Goal: Information Seeking & Learning: Learn about a topic

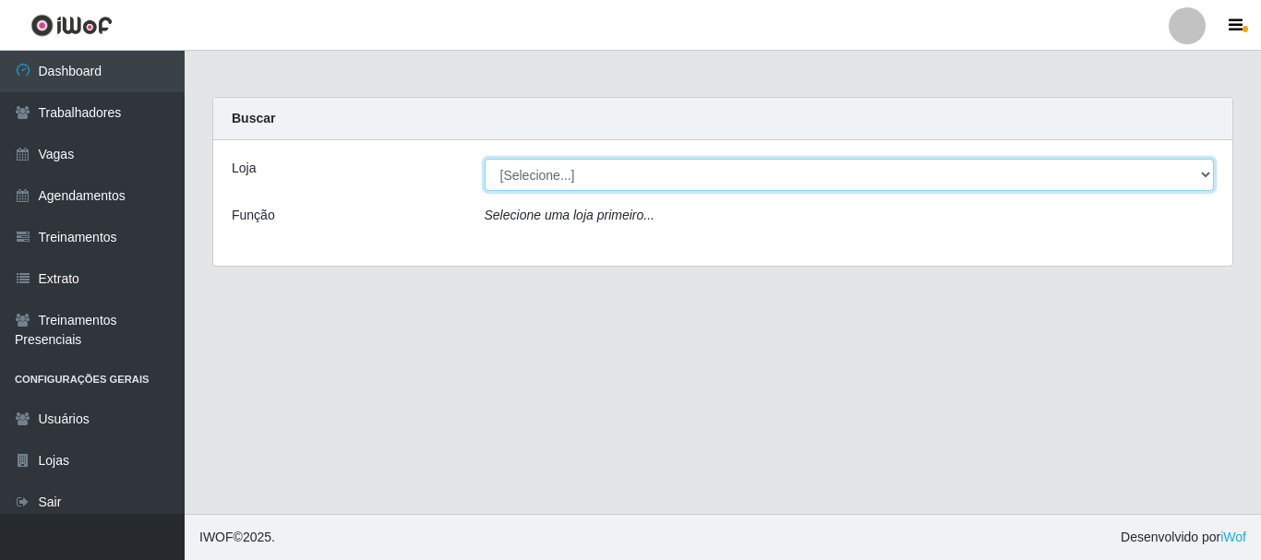
click at [536, 172] on select "[Selecione...] [PERSON_NAME]" at bounding box center [849, 175] width 730 height 32
select select "230"
click at [484, 159] on select "[Selecione...] [PERSON_NAME]" at bounding box center [849, 175] width 730 height 32
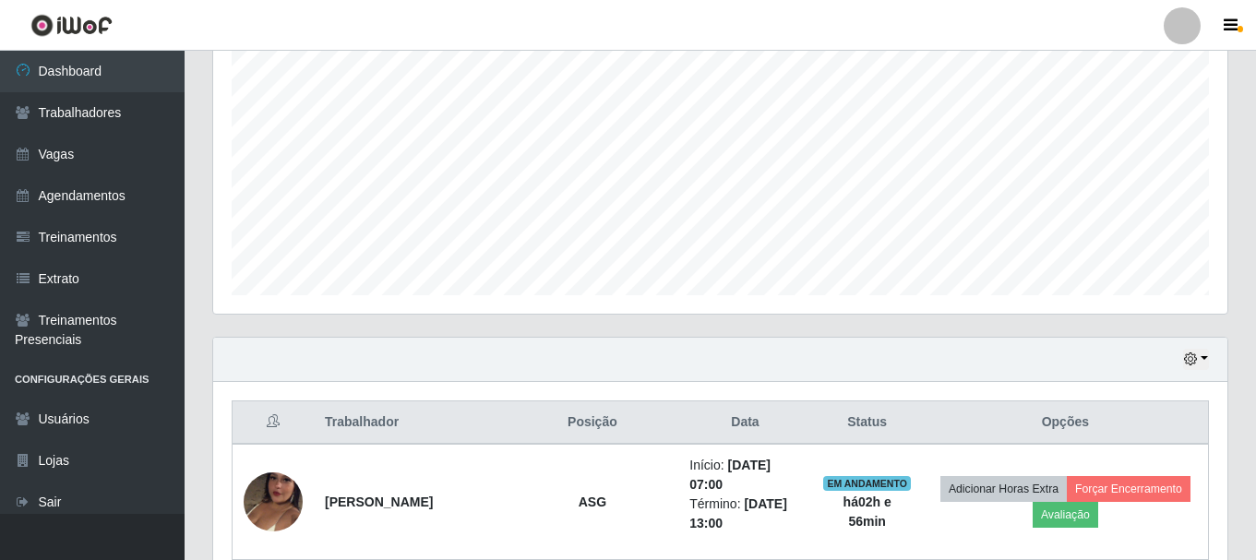
scroll to position [369, 0]
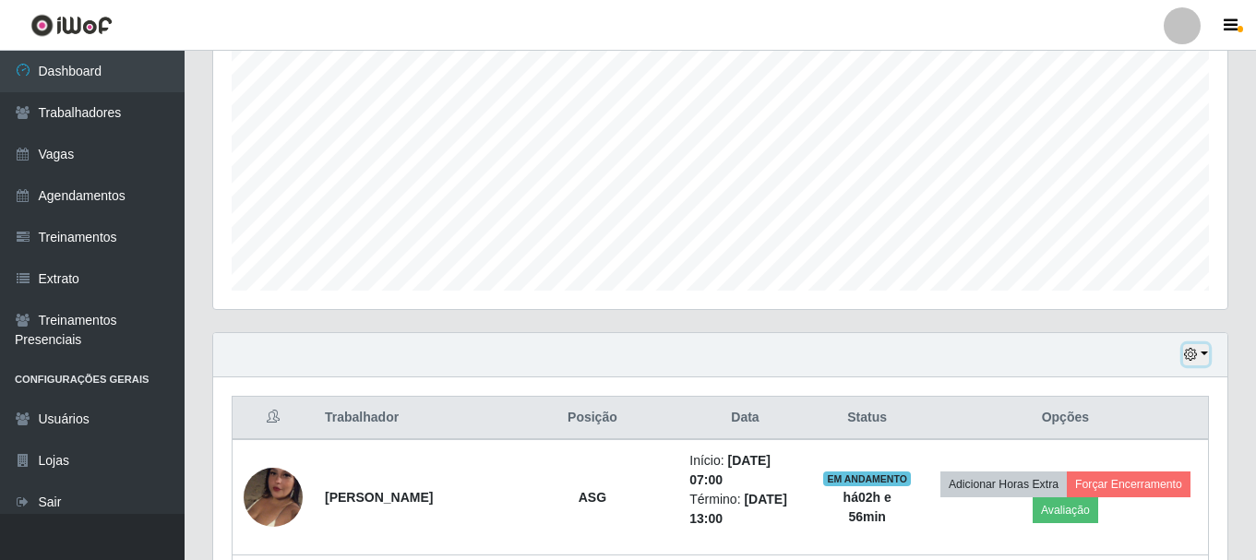
click at [1200, 351] on button "button" at bounding box center [1196, 354] width 26 height 21
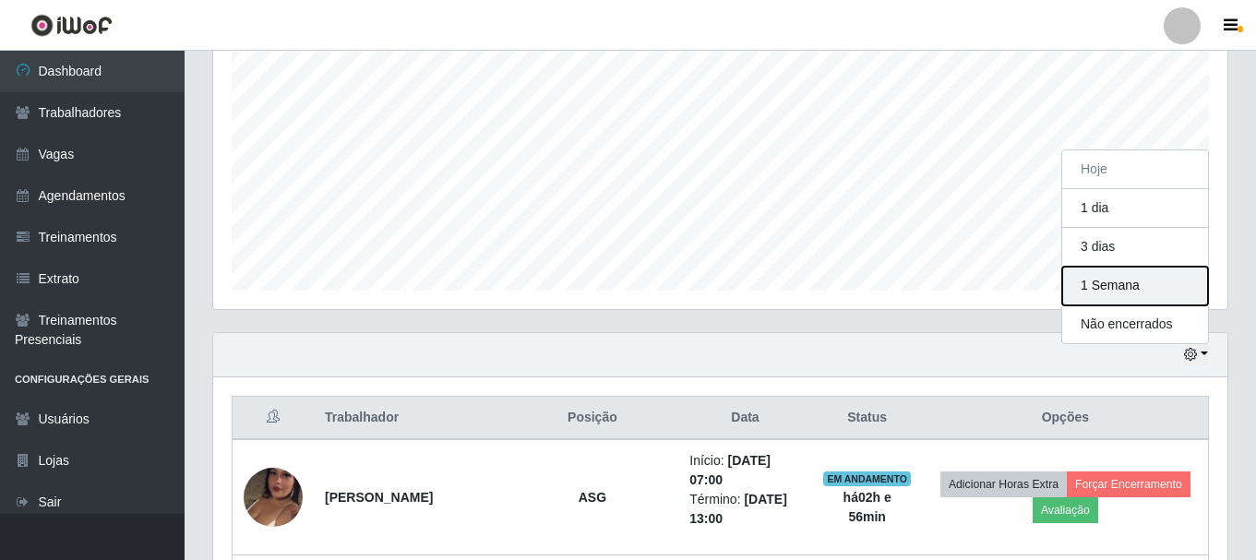
click at [1074, 284] on button "1 Semana" at bounding box center [1135, 286] width 146 height 39
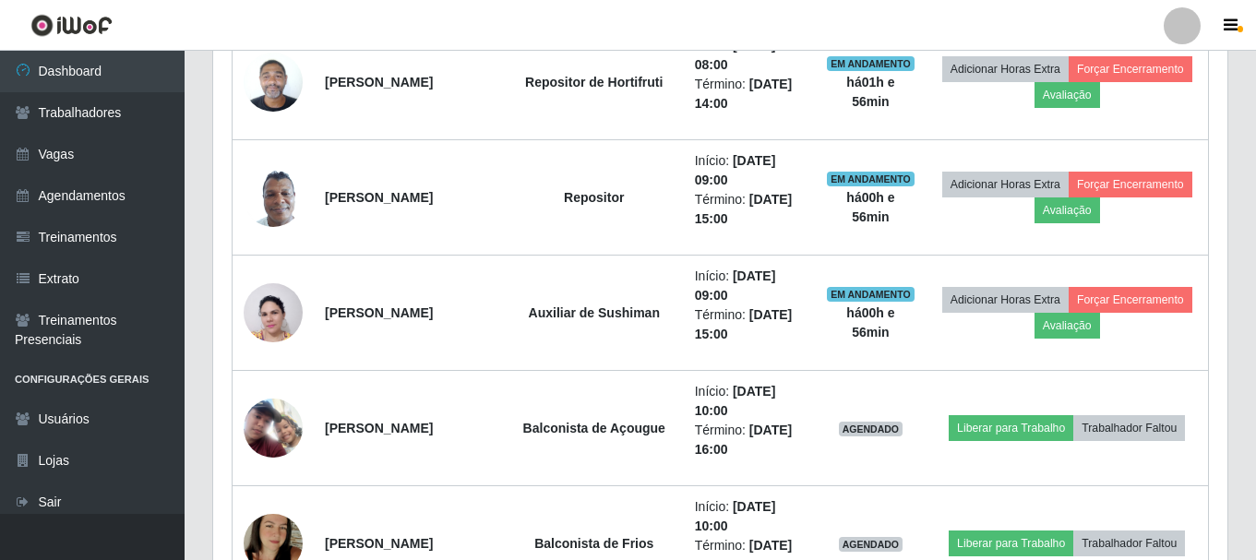
scroll to position [1384, 0]
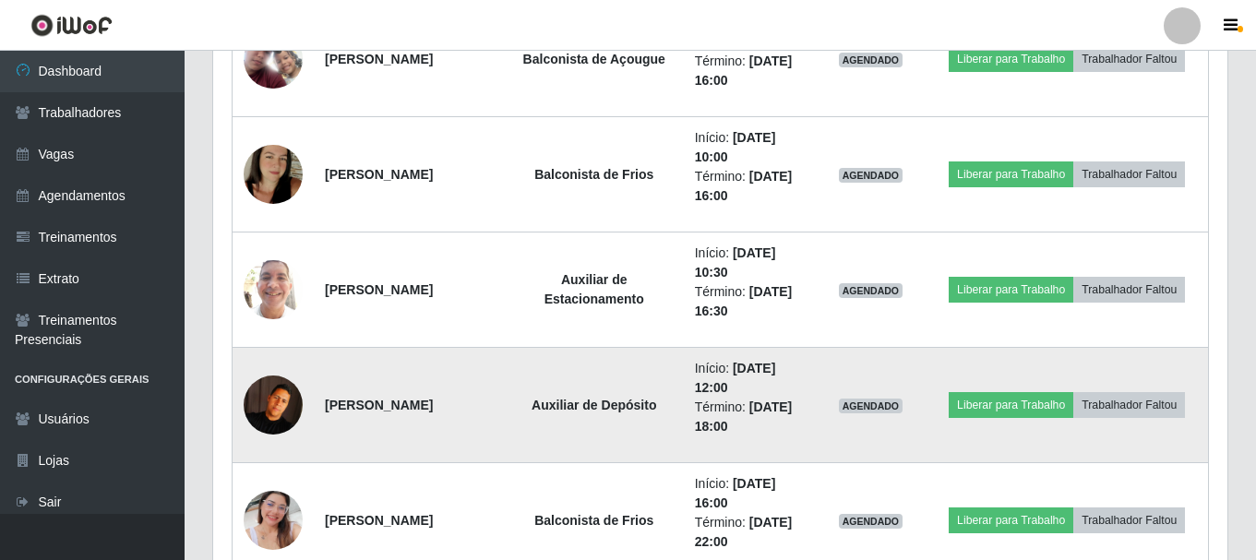
click at [234, 350] on td at bounding box center [274, 405] width 82 height 115
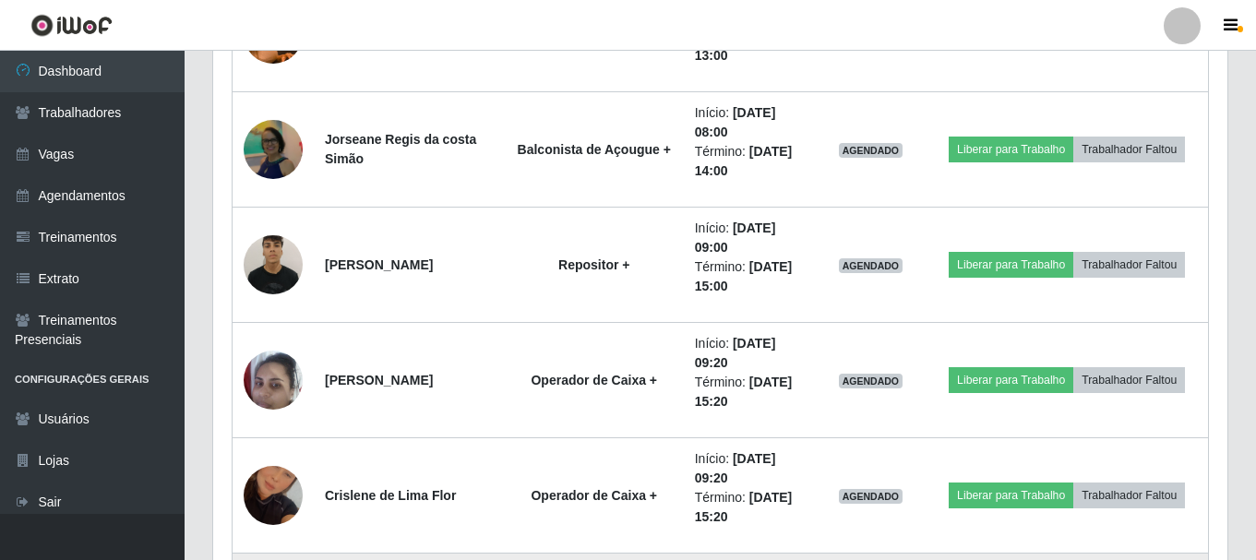
scroll to position [8029, 0]
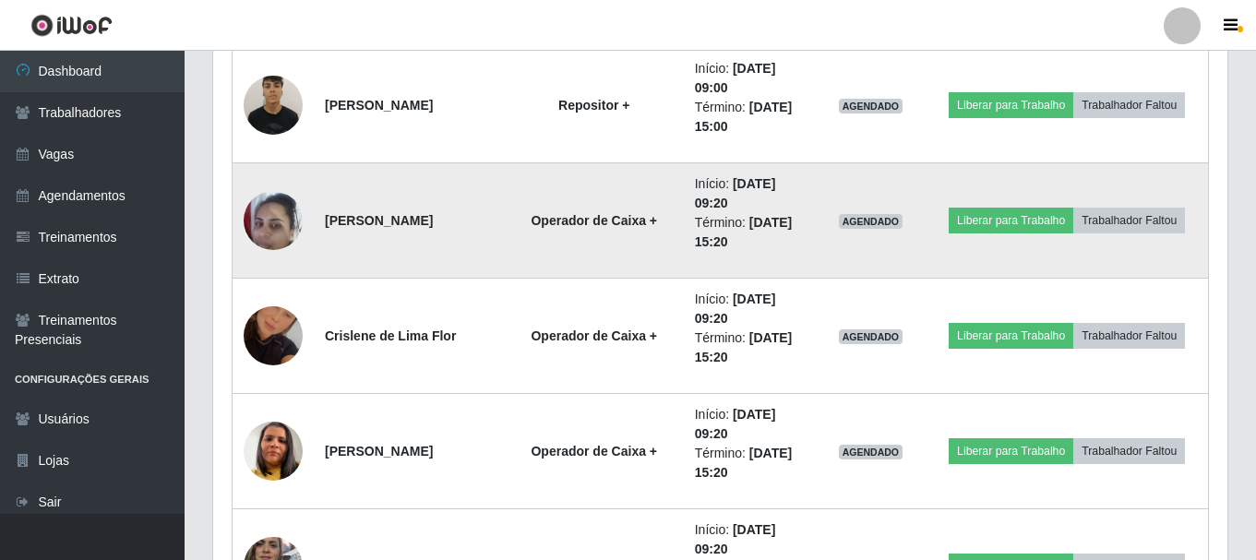
click at [589, 241] on td "Operador de Caixa +" at bounding box center [594, 220] width 179 height 115
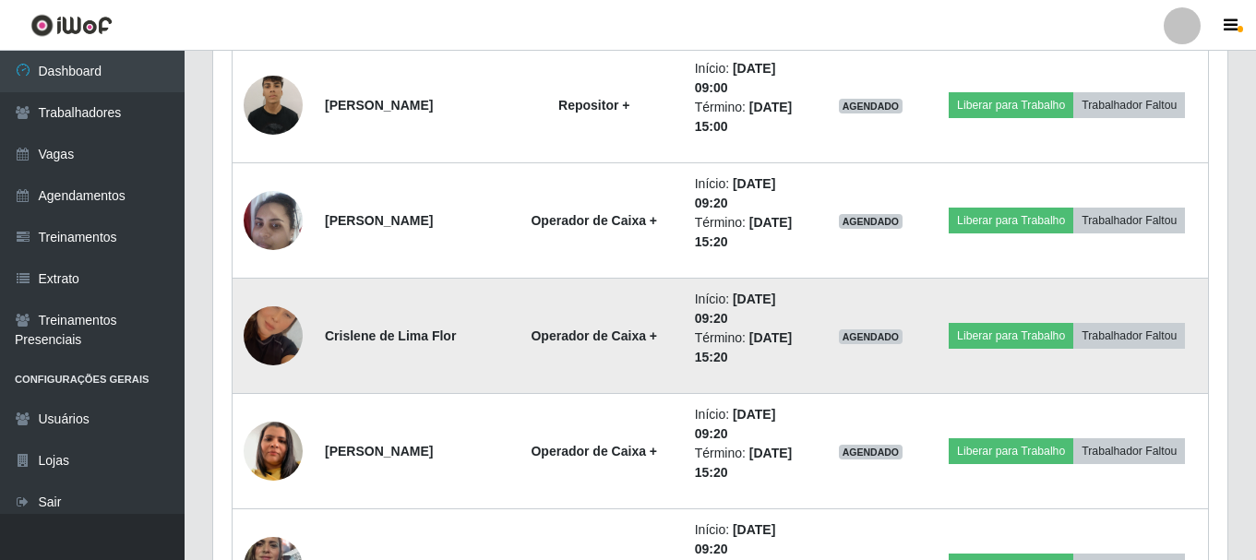
click at [595, 291] on td "Operador de Caixa +" at bounding box center [594, 336] width 179 height 115
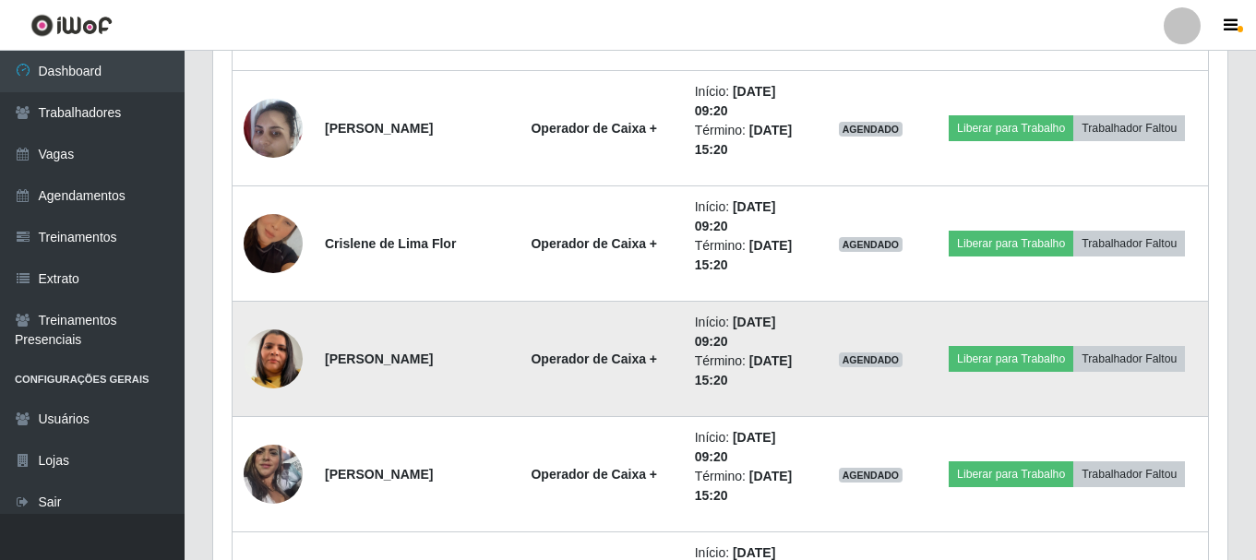
click at [618, 365] on strong "Operador de Caixa +" at bounding box center [594, 359] width 126 height 15
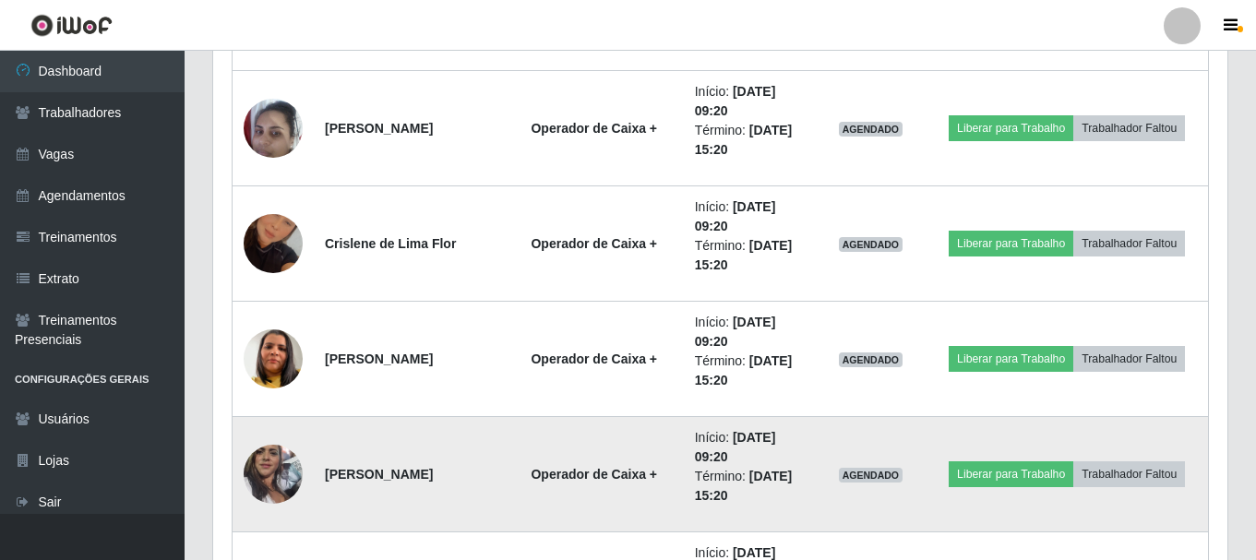
click at [639, 449] on td "Operador de Caixa +" at bounding box center [594, 474] width 179 height 115
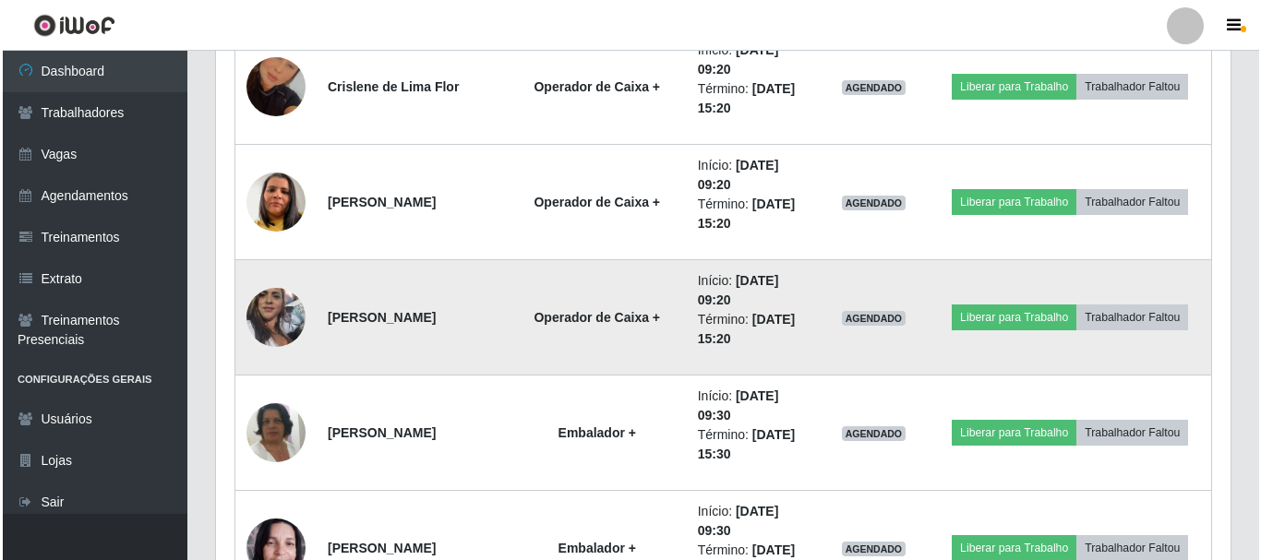
scroll to position [8306, 0]
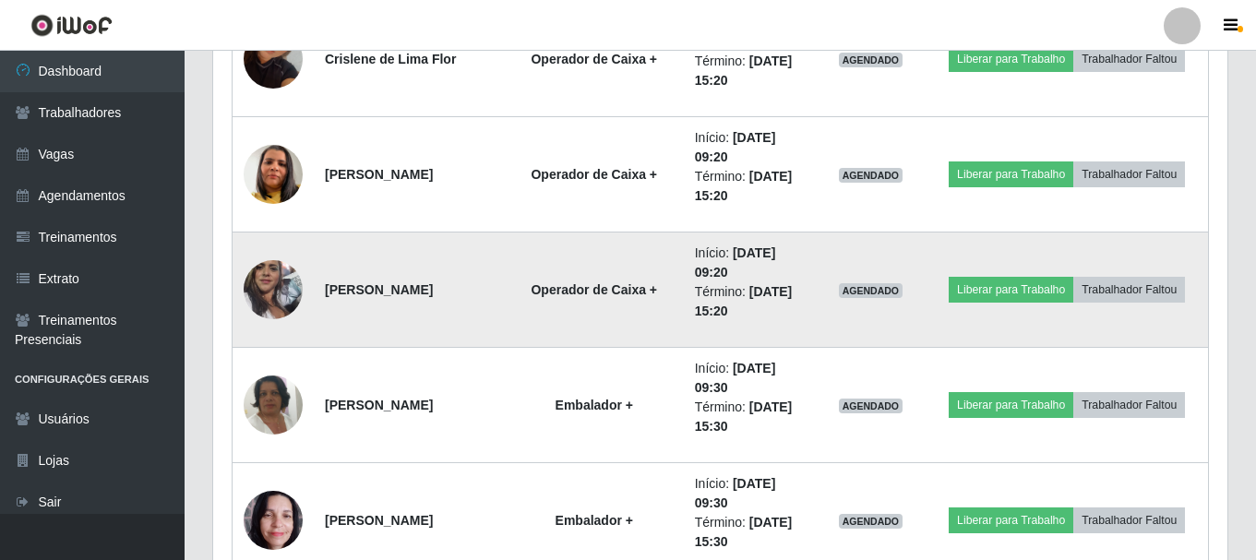
click at [258, 290] on img at bounding box center [273, 289] width 59 height 105
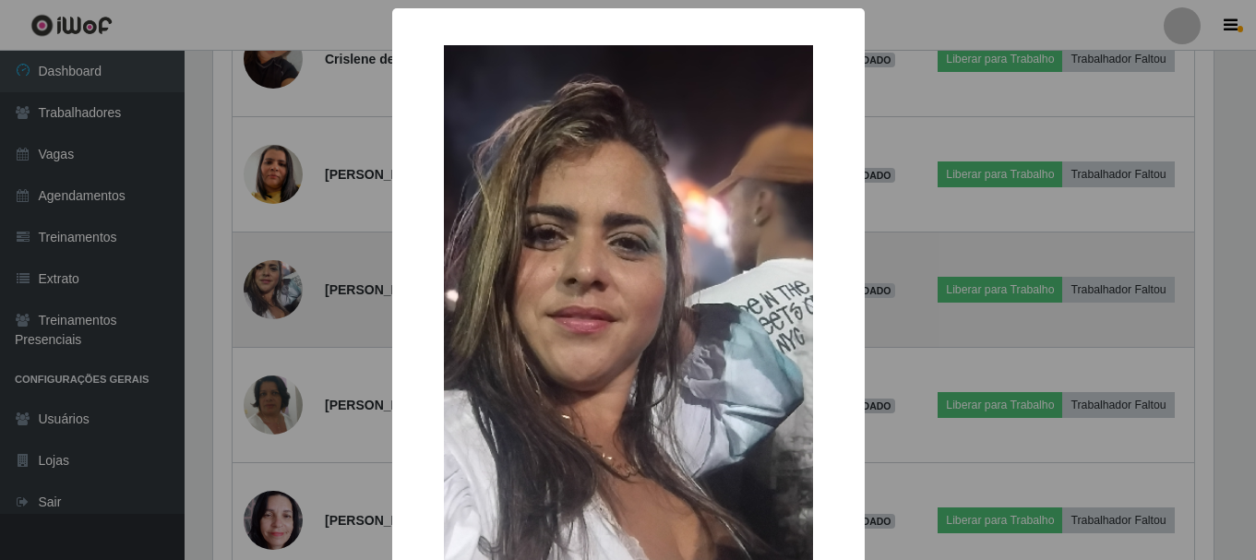
scroll to position [383, 1005]
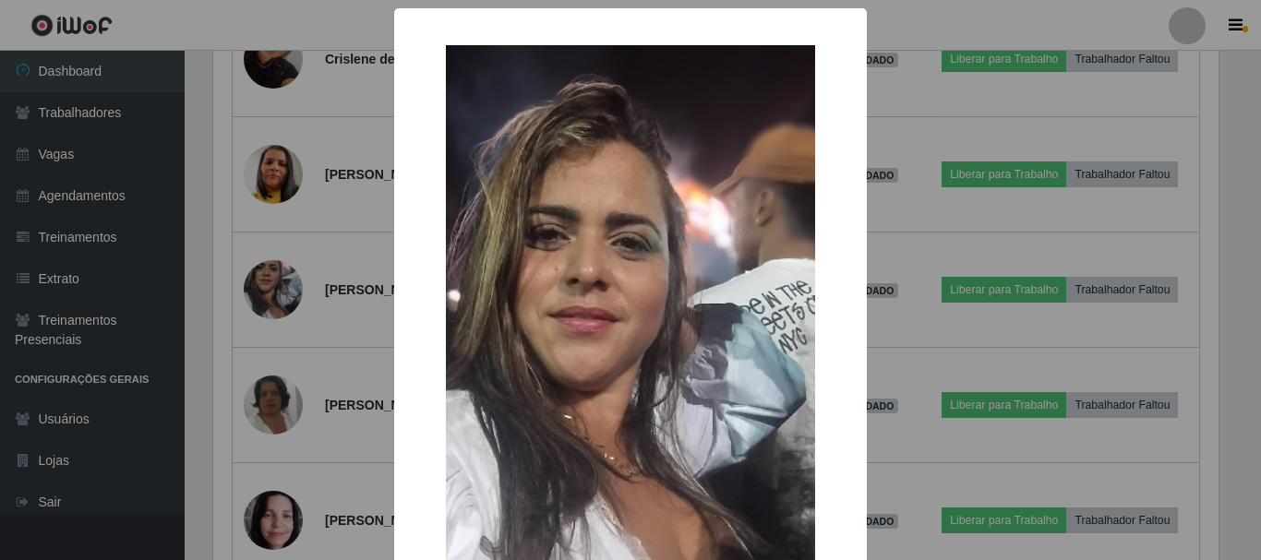
click at [239, 323] on div "× OK Cancel" at bounding box center [630, 280] width 1261 height 560
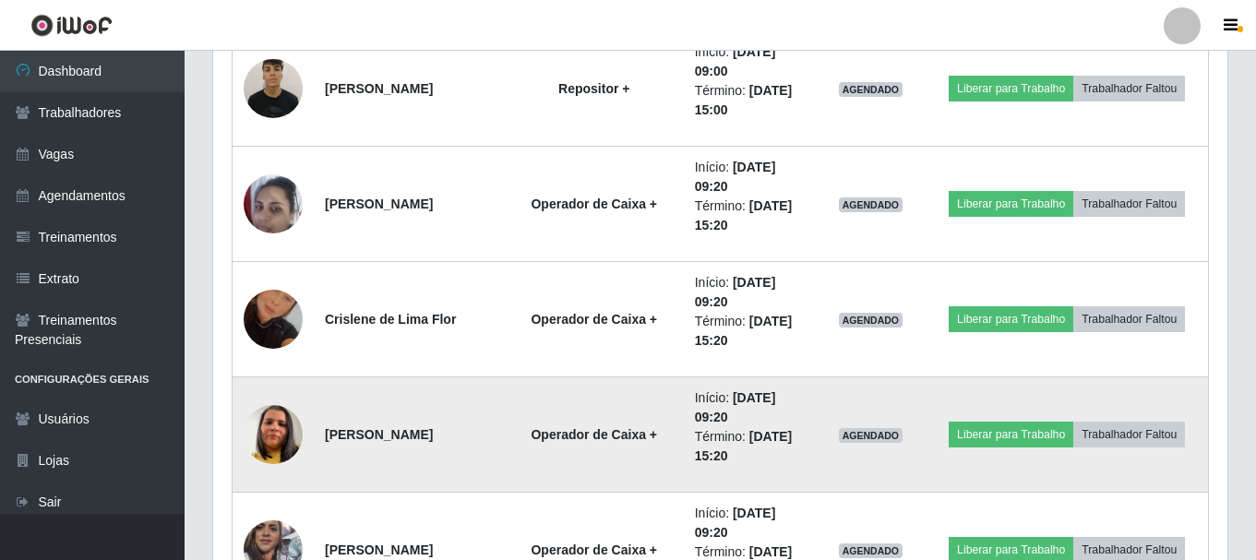
scroll to position [8129, 0]
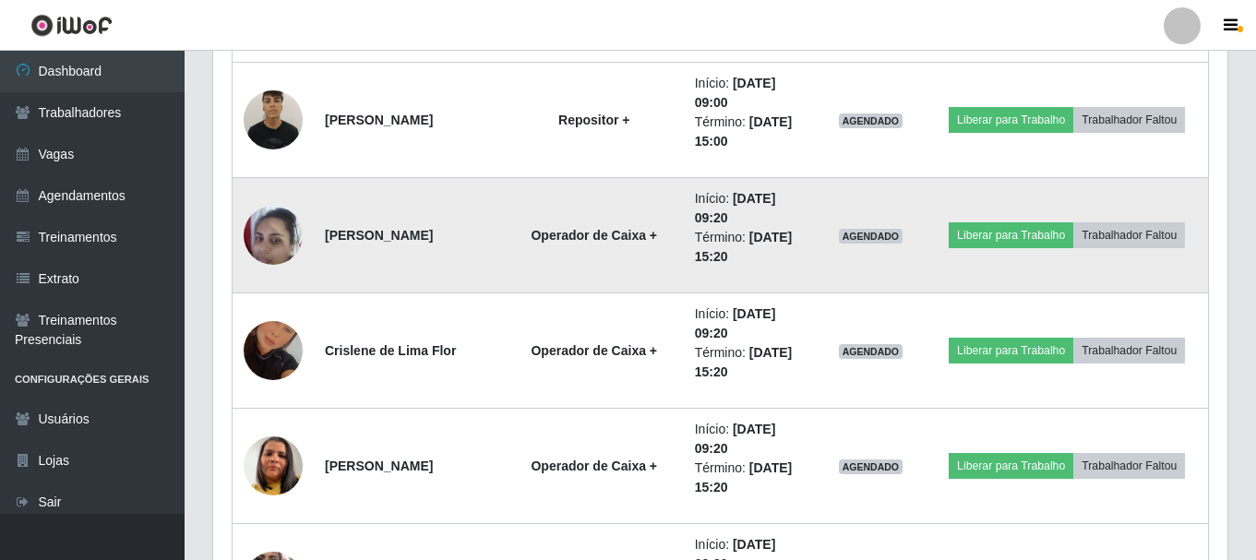
click at [589, 232] on strong "Operador de Caixa +" at bounding box center [594, 235] width 126 height 15
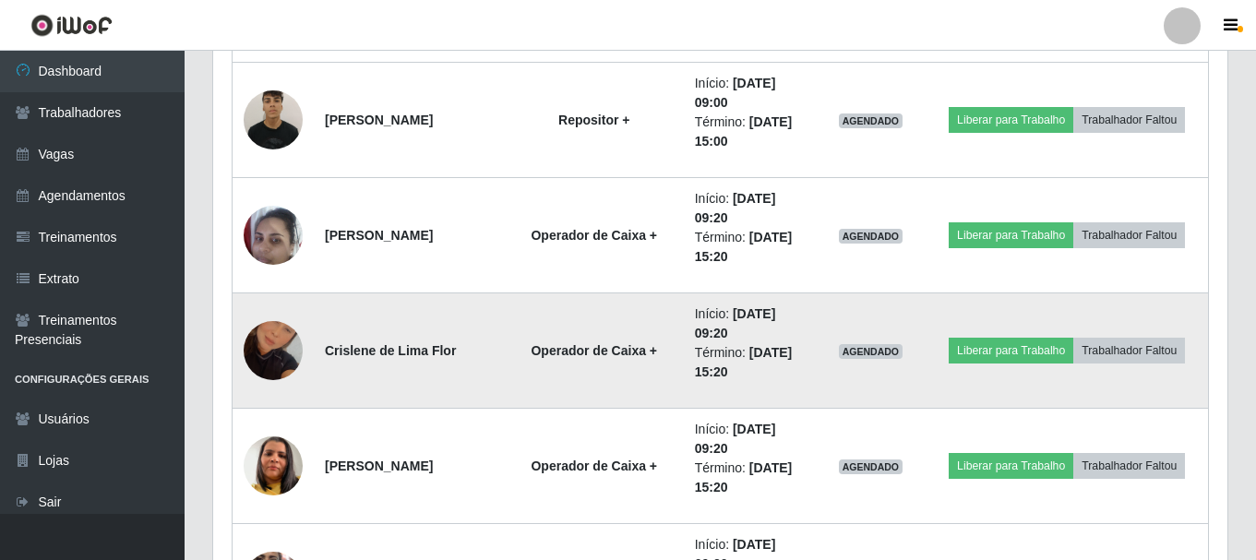
click at [604, 327] on td "Operador de Caixa +" at bounding box center [594, 350] width 179 height 115
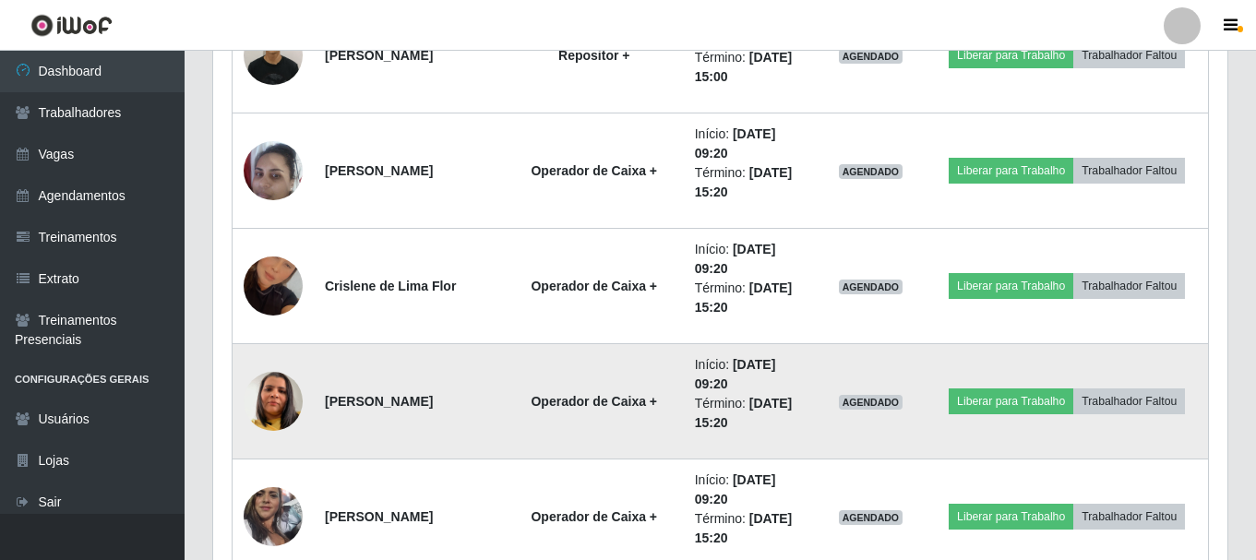
scroll to position [8222, 0]
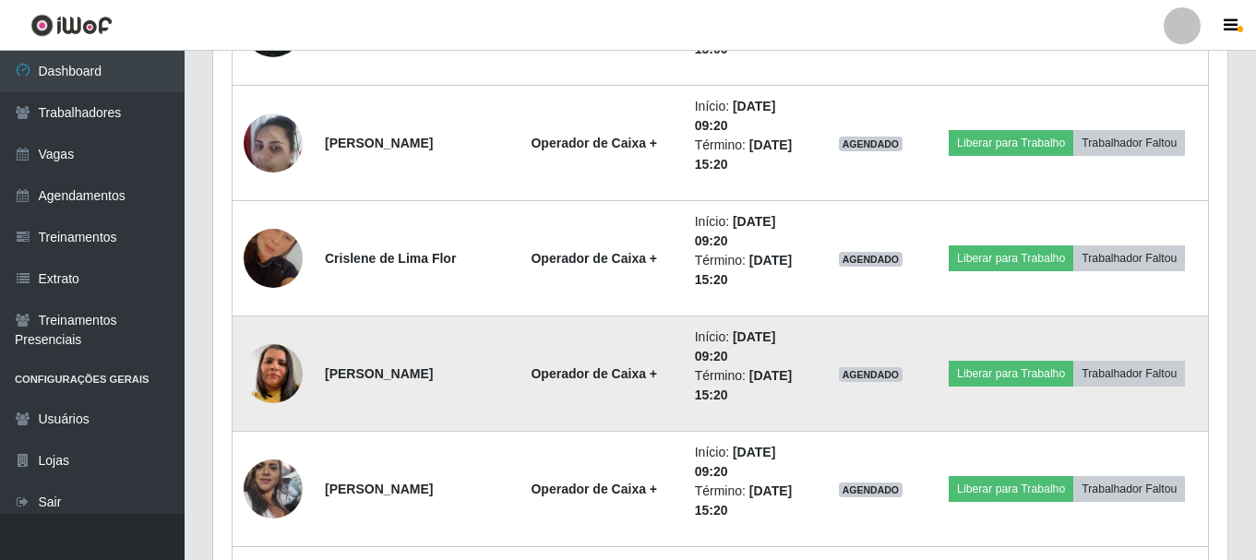
drag, startPoint x: 608, startPoint y: 345, endPoint x: 621, endPoint y: 382, distance: 39.1
click at [609, 347] on td "Operador de Caixa +" at bounding box center [594, 374] width 179 height 115
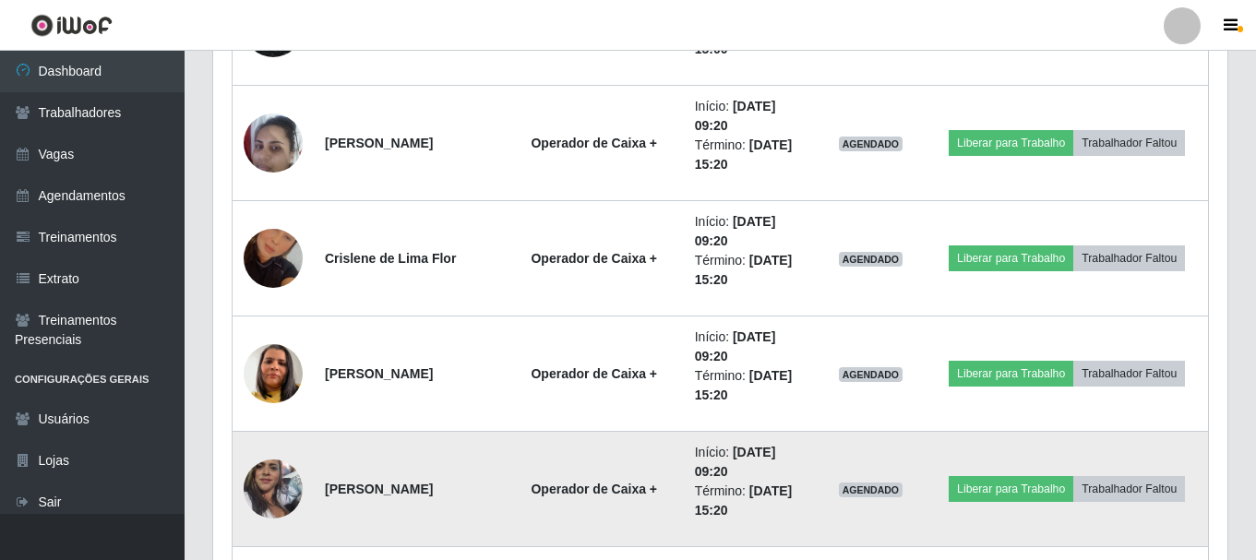
click at [631, 447] on td "Operador de Caixa +" at bounding box center [594, 489] width 179 height 115
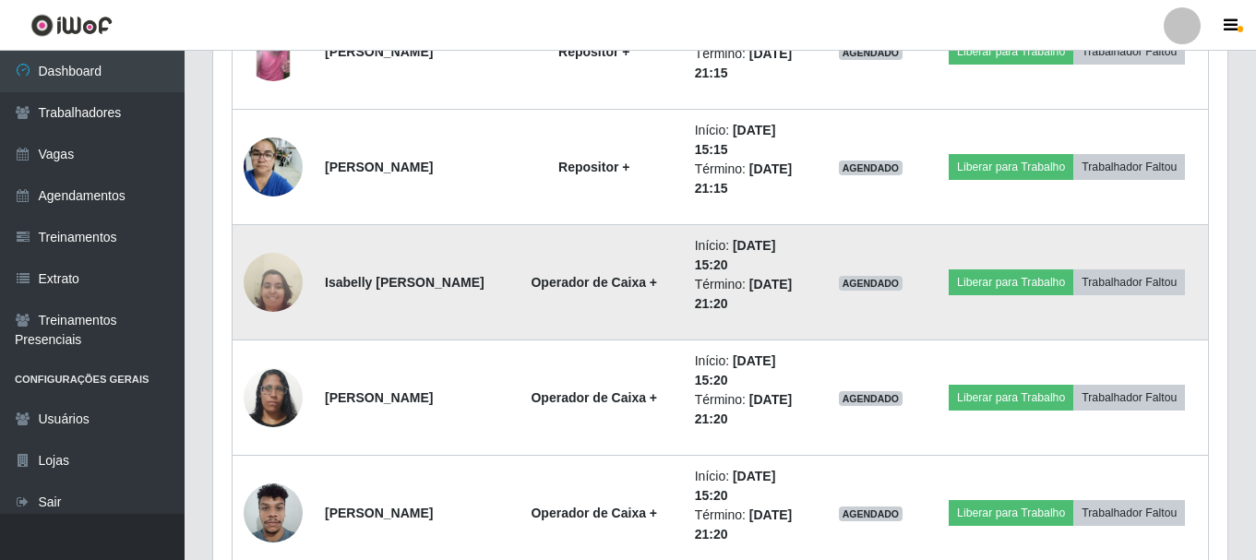
scroll to position [9698, 0]
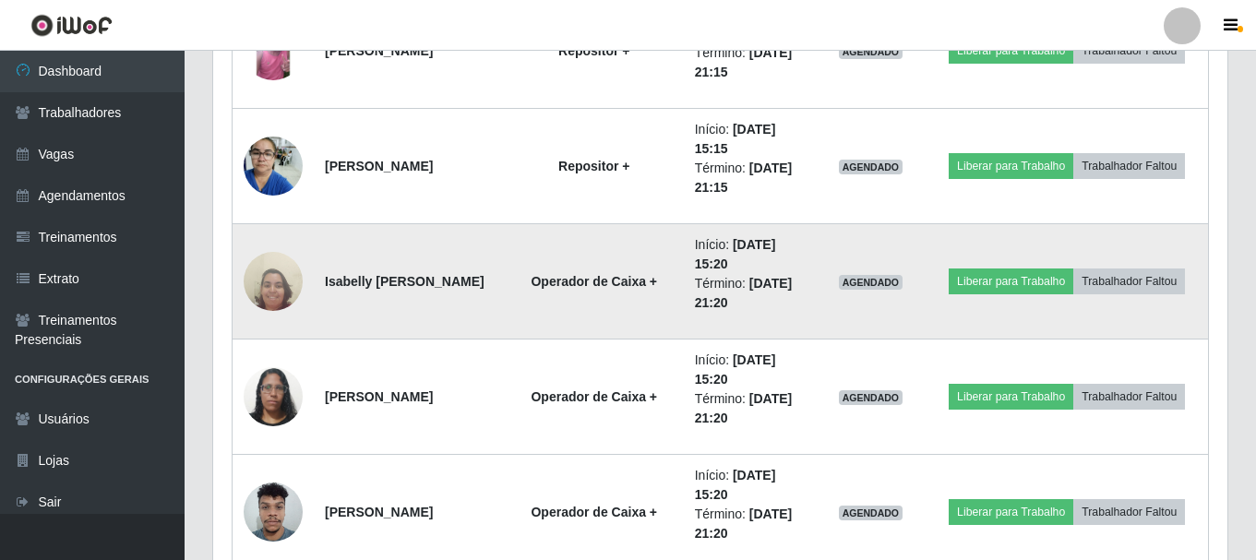
click at [560, 314] on td "Operador de Caixa +" at bounding box center [594, 281] width 179 height 115
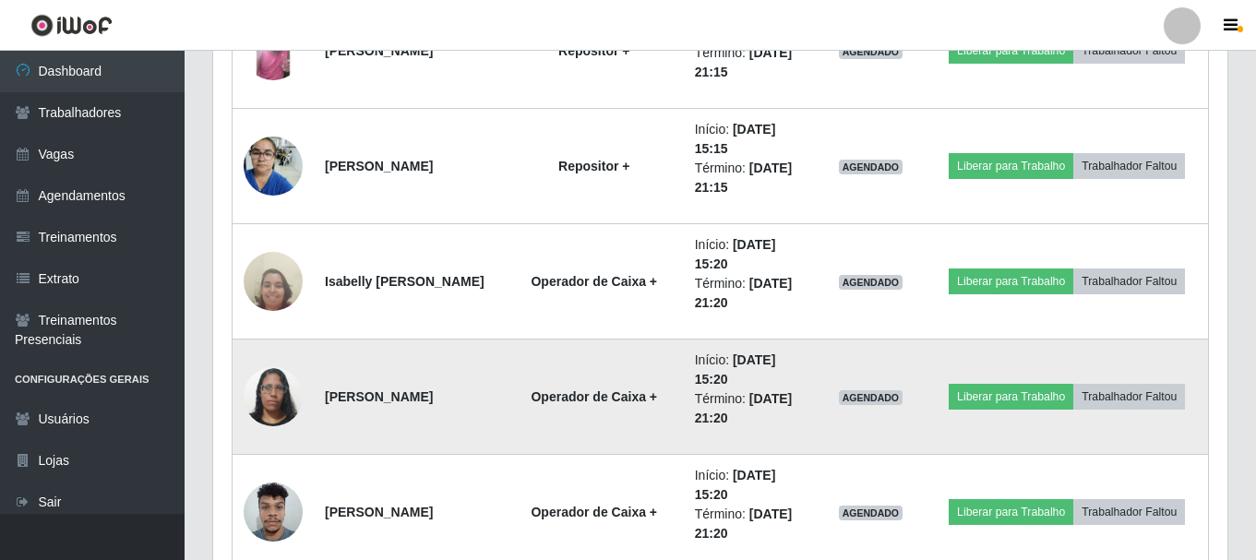
click at [581, 396] on strong "Operador de Caixa +" at bounding box center [594, 396] width 126 height 15
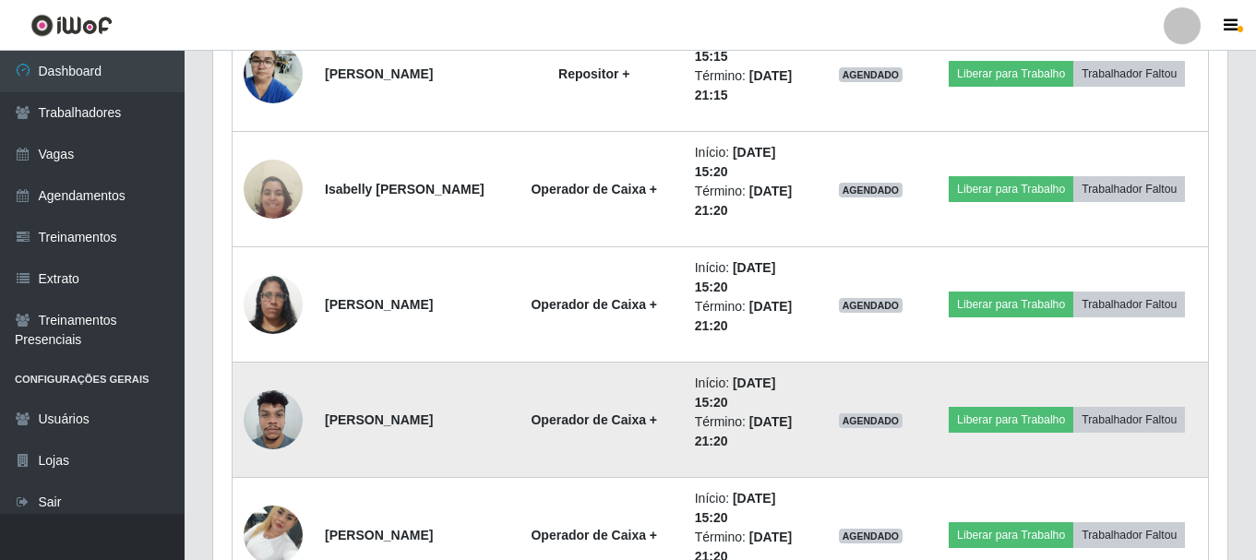
click at [580, 405] on td "Operador de Caixa +" at bounding box center [594, 420] width 179 height 115
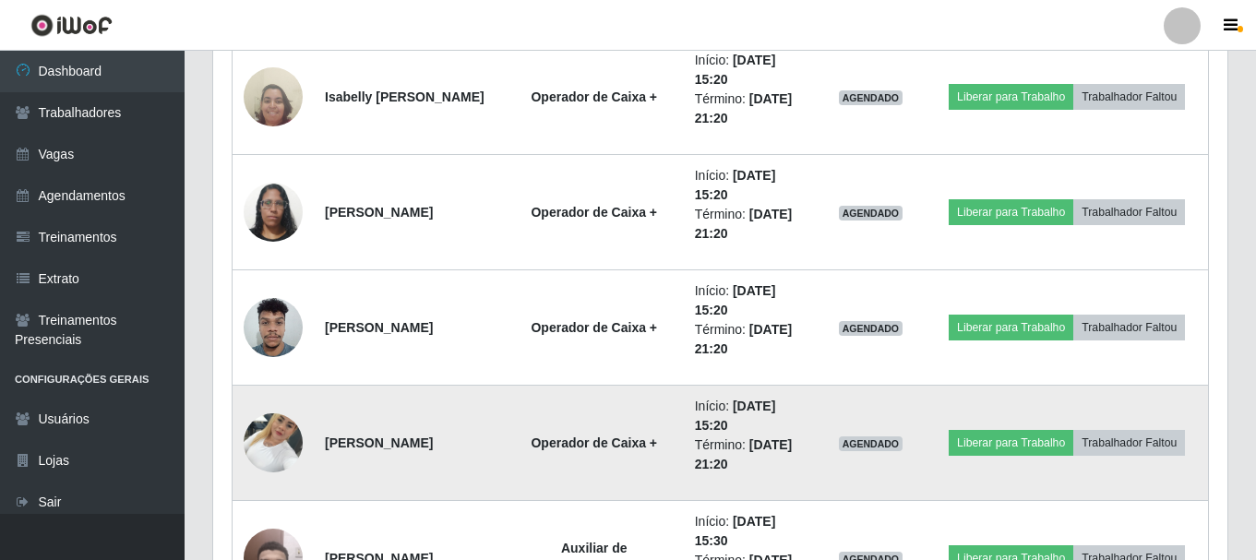
click at [580, 404] on td "Operador de Caixa +" at bounding box center [594, 443] width 179 height 115
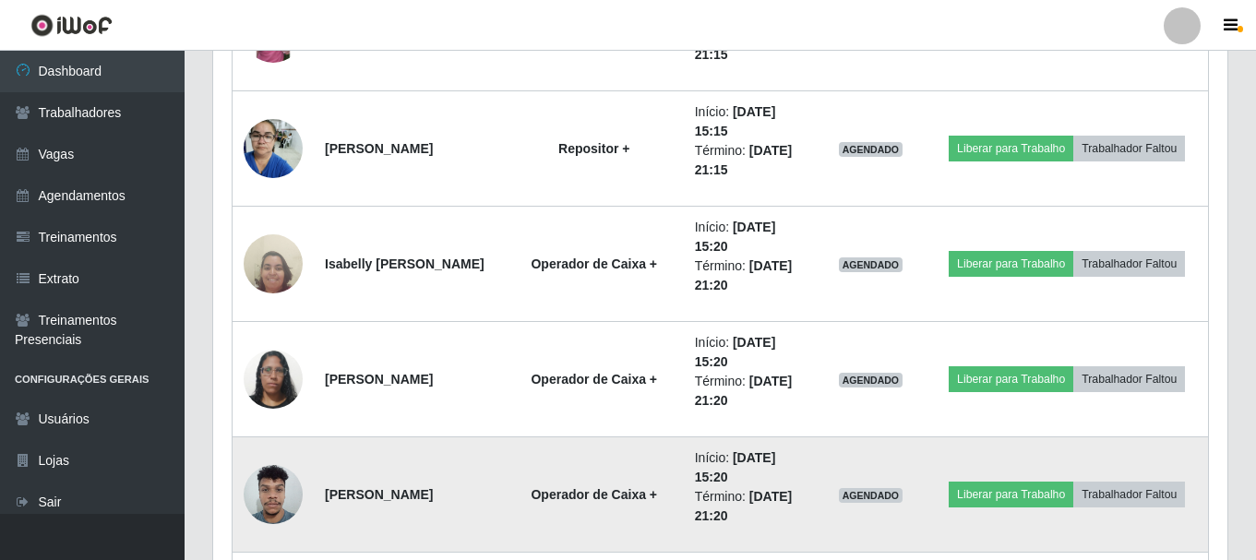
scroll to position [9698, 0]
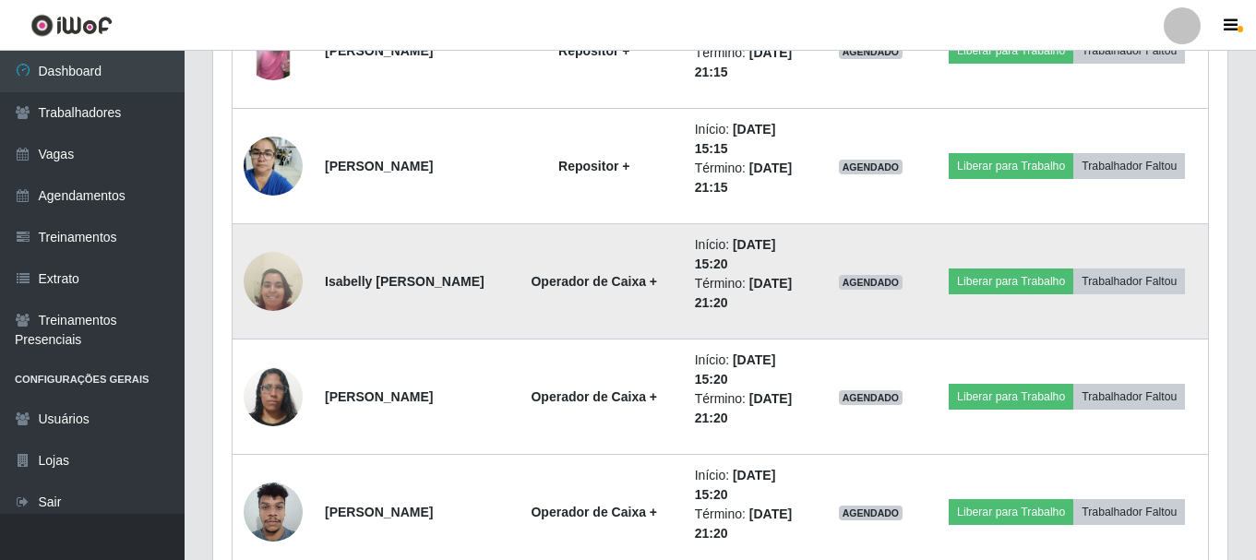
click at [581, 283] on strong "Operador de Caixa +" at bounding box center [594, 281] width 126 height 15
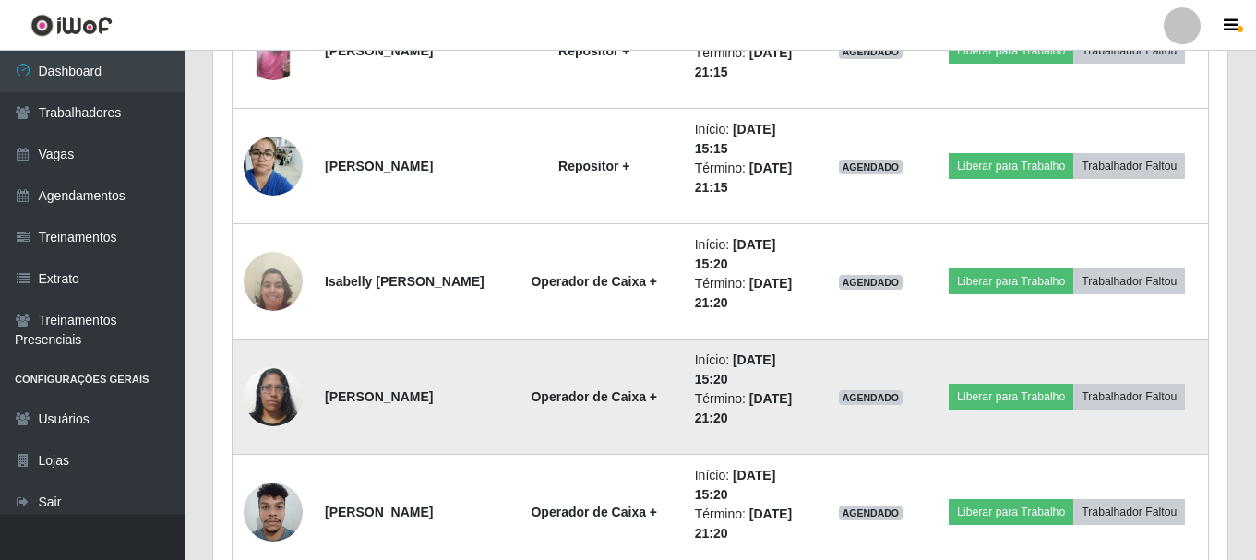
click at [595, 401] on strong "Operador de Caixa +" at bounding box center [594, 396] width 126 height 15
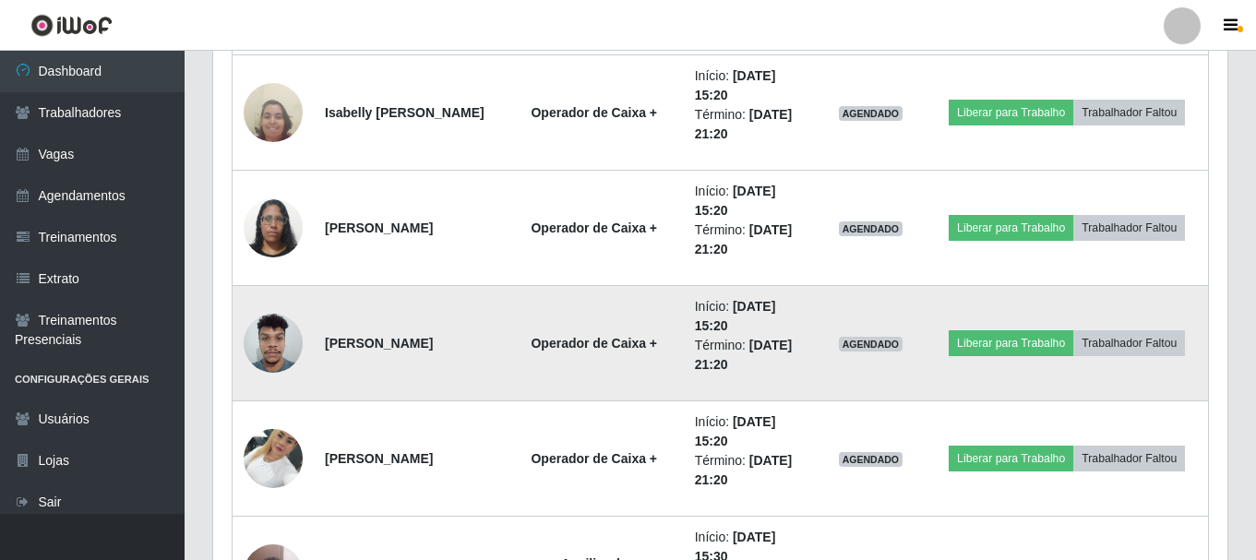
scroll to position [9883, 0]
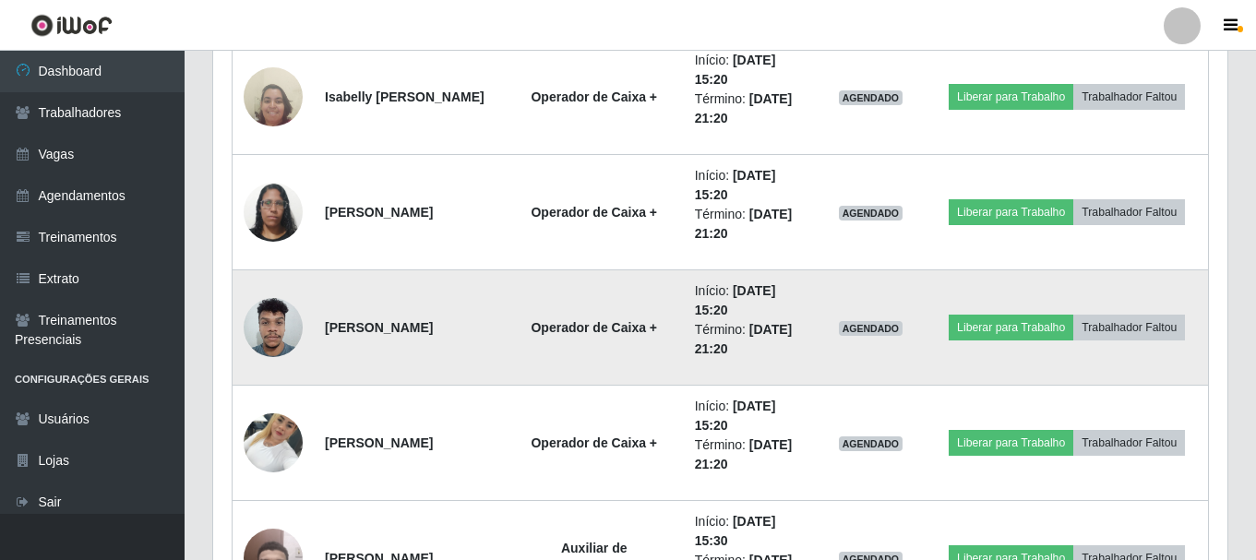
click at [582, 349] on td "Operador de Caixa +" at bounding box center [594, 327] width 179 height 115
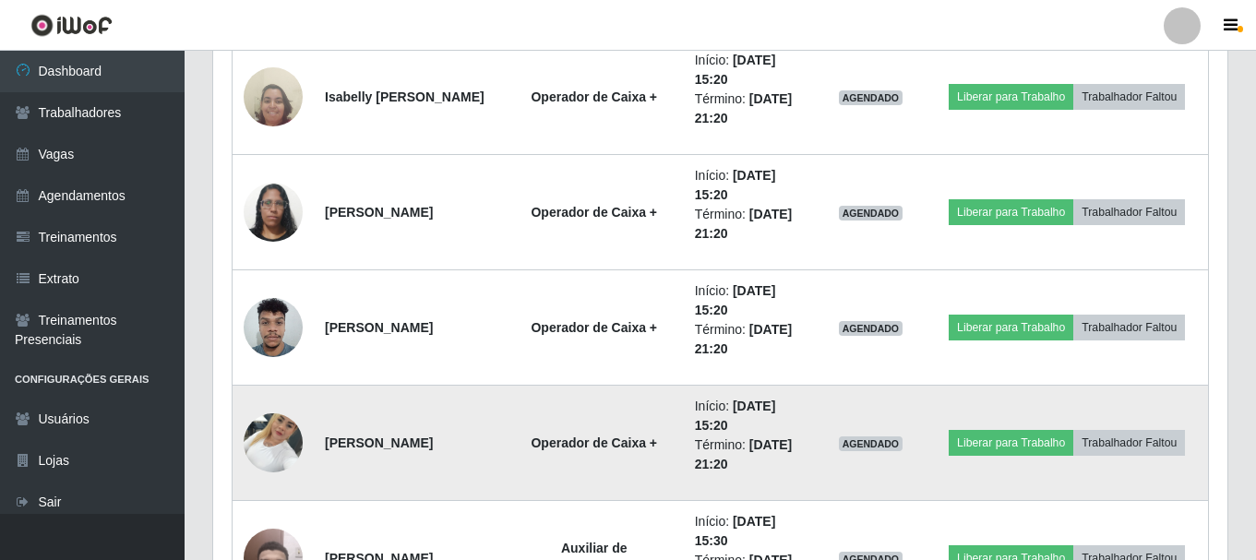
click at [590, 407] on td "Operador de Caixa +" at bounding box center [594, 443] width 179 height 115
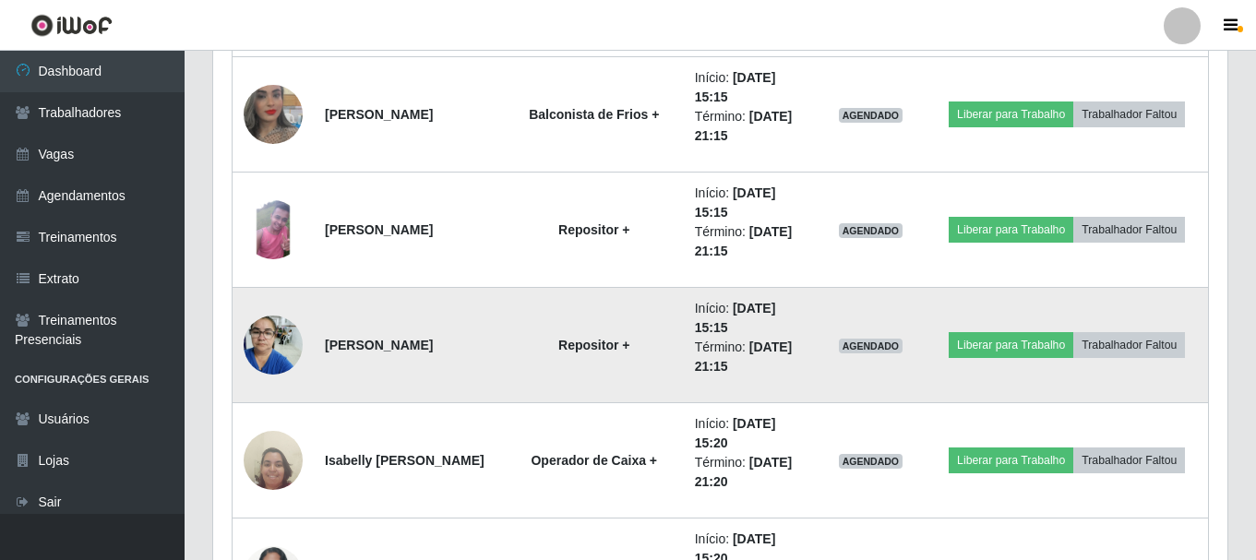
scroll to position [9514, 0]
